Goal: Task Accomplishment & Management: Use online tool/utility

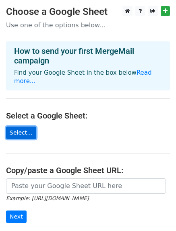
click at [18, 127] on link "Select..." at bounding box center [21, 133] width 30 height 12
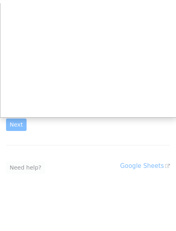
scroll to position [89, 0]
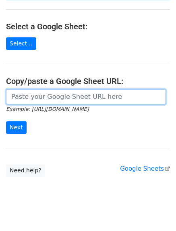
click at [40, 89] on input "url" at bounding box center [86, 96] width 160 height 15
paste input "https://docs.google.com/spreadsheets/d/1dAxJ5JHdYGxnu_Dt1Xu-eEjJ_Y6O4g_6/edit?g…"
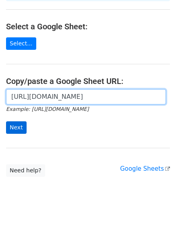
type input "https://docs.google.com/spreadsheets/d/1dAxJ5JHdYGxnu_Dt1Xu-eEjJ_Y6O4g_6/edit?g…"
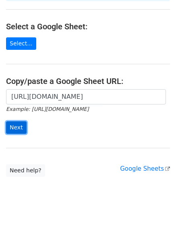
click at [17, 122] on input "Next" at bounding box center [16, 128] width 21 height 12
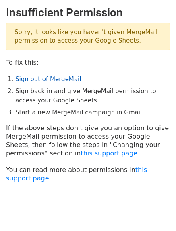
click at [60, 77] on link "Sign out of MergeMail" at bounding box center [48, 79] width 66 height 7
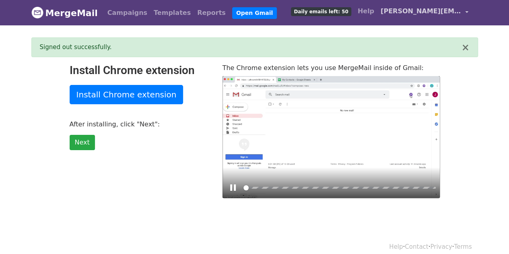
click at [408, 10] on span "[PERSON_NAME][EMAIL_ADDRESS][DOMAIN_NAME]" at bounding box center [421, 11] width 80 height 10
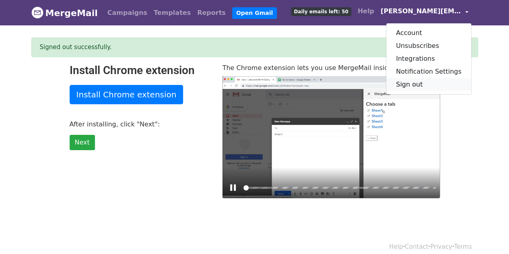
click at [416, 82] on link "Sign out" at bounding box center [428, 84] width 85 height 13
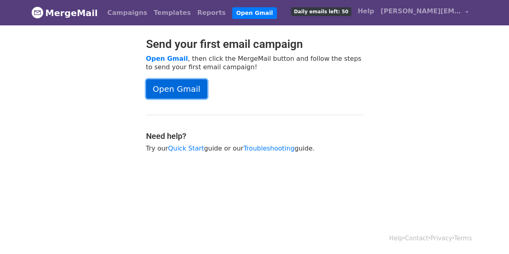
click at [178, 87] on link "Open Gmail" at bounding box center [176, 88] width 61 height 19
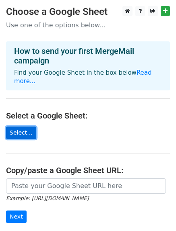
click at [18, 128] on link "Select..." at bounding box center [21, 133] width 30 height 12
click at [25, 127] on link "Select..." at bounding box center [21, 133] width 30 height 12
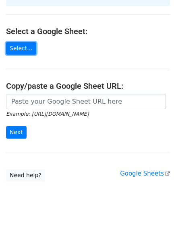
scroll to position [89, 0]
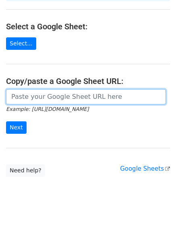
click at [55, 91] on input "url" at bounding box center [86, 96] width 160 height 15
paste input "[URL][DOMAIN_NAME]"
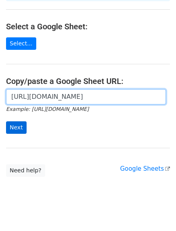
type input "[URL][DOMAIN_NAME]"
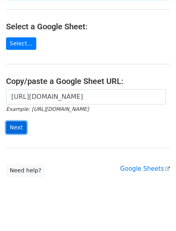
click at [16, 122] on input "Next" at bounding box center [16, 128] width 21 height 12
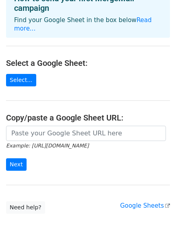
scroll to position [101, 0]
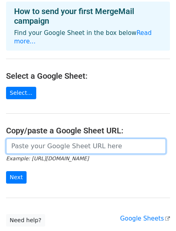
click at [64, 139] on input "url" at bounding box center [86, 146] width 160 height 15
paste input "[URL][DOMAIN_NAME]"
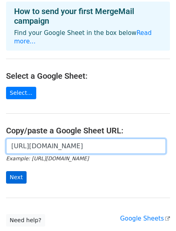
type input "[URL][DOMAIN_NAME]"
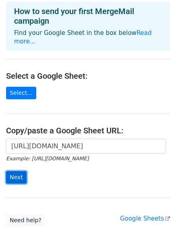
click at [14, 171] on input "Next" at bounding box center [16, 177] width 21 height 12
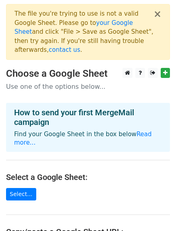
scroll to position [142, 0]
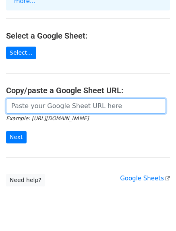
click at [53, 99] on input "url" at bounding box center [86, 106] width 160 height 15
paste input "[URL][DOMAIN_NAME]"
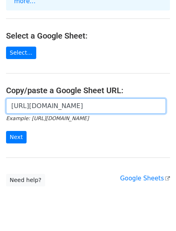
scroll to position [0, 195]
type input "[URL][DOMAIN_NAME]"
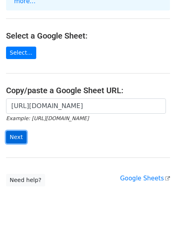
click at [18, 131] on input "Next" at bounding box center [16, 137] width 21 height 12
